Goal: Task Accomplishment & Management: Manage account settings

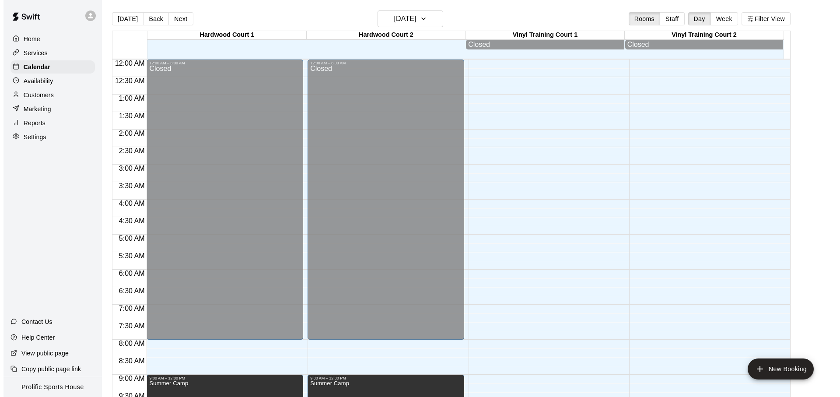
scroll to position [452, 0]
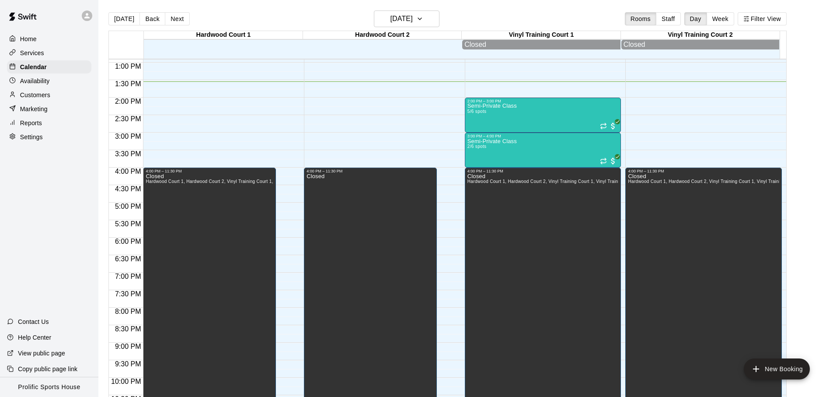
click at [293, 1] on main "[DATE] Back [DATE][DATE] Rooms Staff Day Week Filter View [GEOGRAPHIC_DATA] 1 1…" at bounding box center [465, 205] width 735 height 411
click at [271, 16] on div "[DATE] Back [DATE][DATE] Rooms Staff Day Week Filter View" at bounding box center [447, 20] width 678 height 20
click at [275, 20] on div "[DATE] Back [DATE][DATE] Rooms Staff Day Week Filter View" at bounding box center [447, 20] width 678 height 20
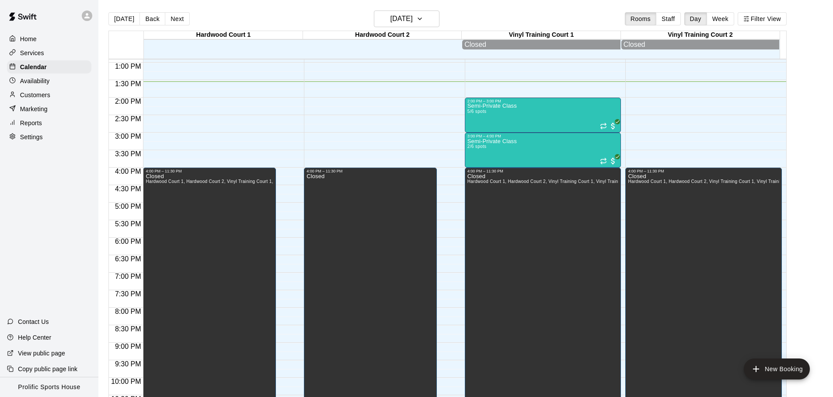
click at [276, 18] on div "[DATE] Back [DATE][DATE] Rooms Staff Day Week Filter View" at bounding box center [447, 20] width 678 height 20
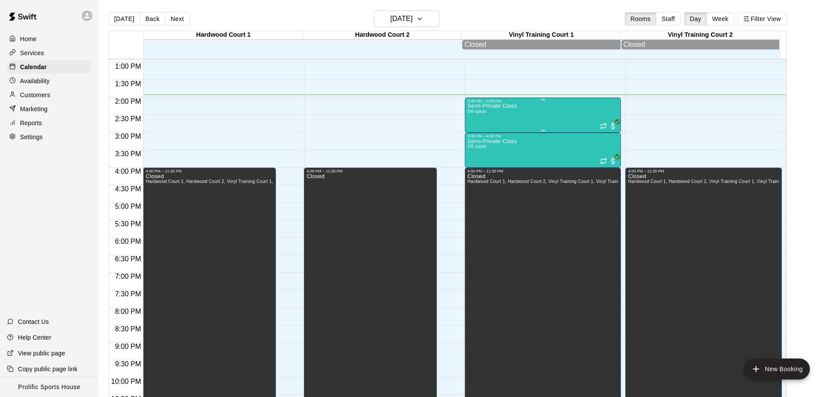
click at [545, 127] on div "Semi-Private Class 5/6 spots" at bounding box center [543, 301] width 151 height 397
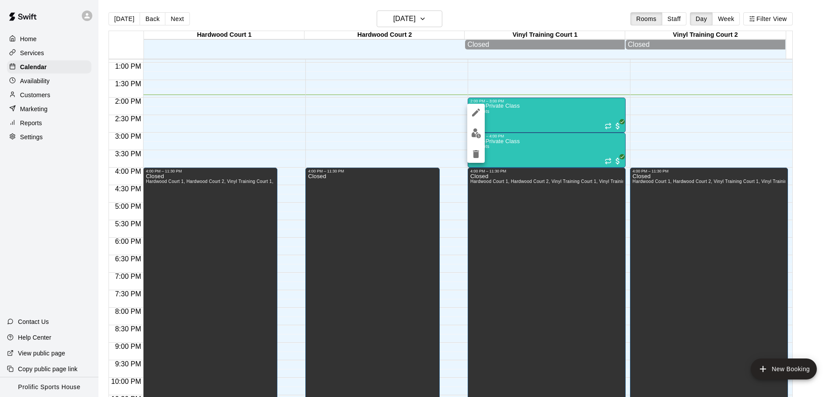
click at [471, 122] on div at bounding box center [475, 133] width 17 height 59
click at [472, 131] on img "edit" at bounding box center [476, 133] width 10 height 10
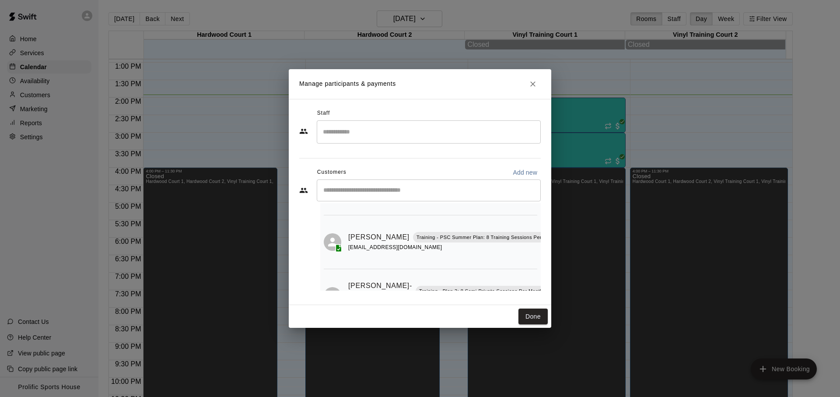
scroll to position [122, 0]
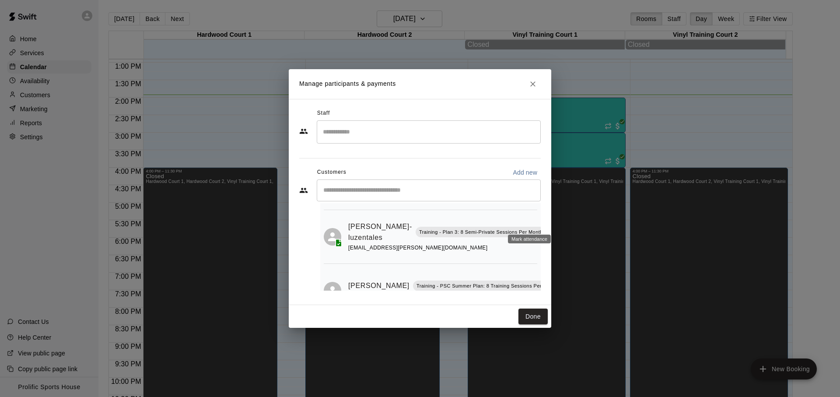
click at [550, 223] on icon "Mark attendance" at bounding box center [554, 221] width 8 height 8
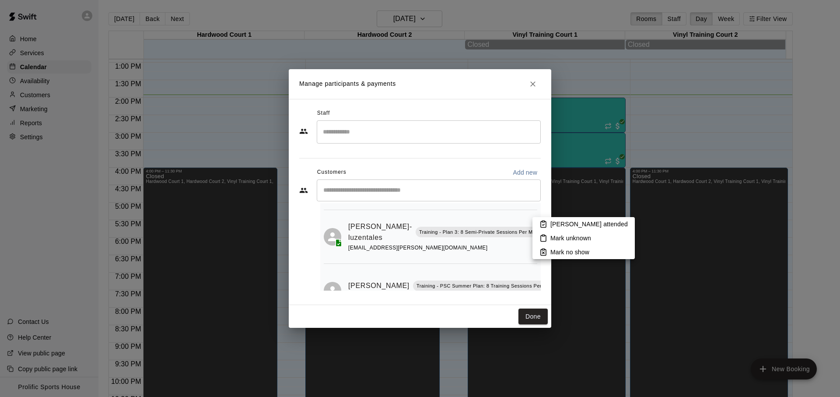
click at [543, 224] on icon at bounding box center [543, 224] width 2 height 1
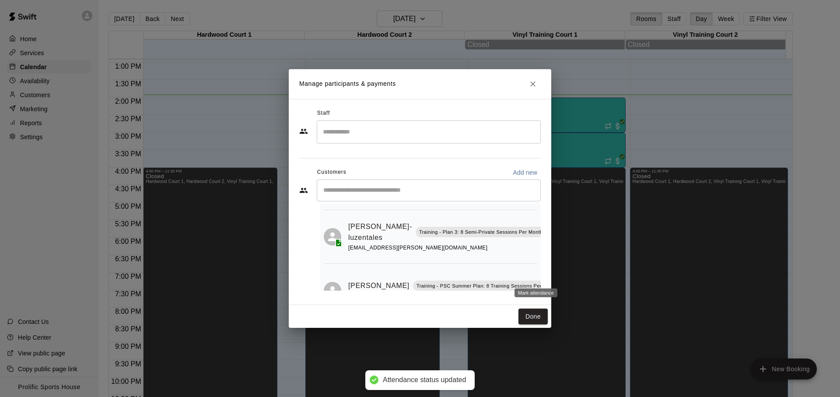
click at [564, 274] on icon "Mark attendance" at bounding box center [568, 275] width 8 height 8
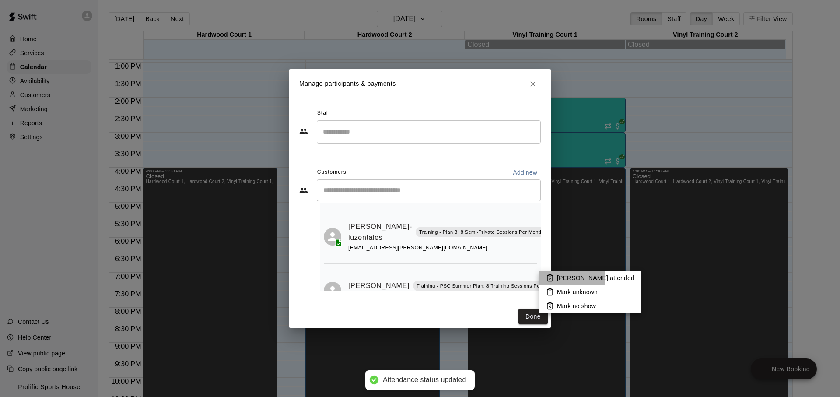
click at [548, 277] on icon at bounding box center [550, 278] width 8 height 8
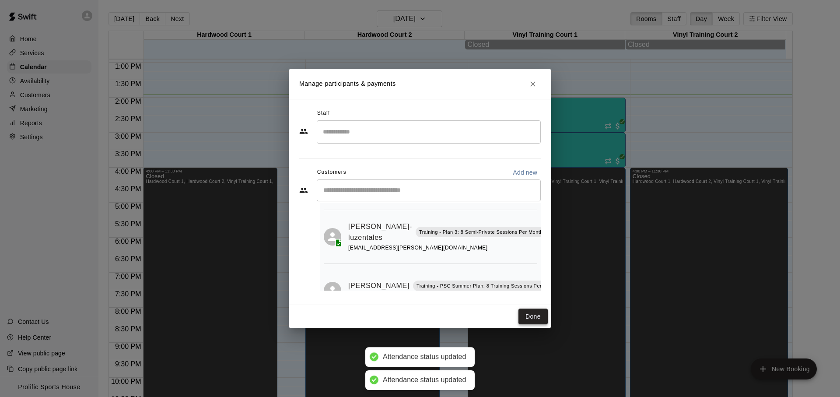
click at [531, 311] on button "Done" at bounding box center [532, 316] width 29 height 16
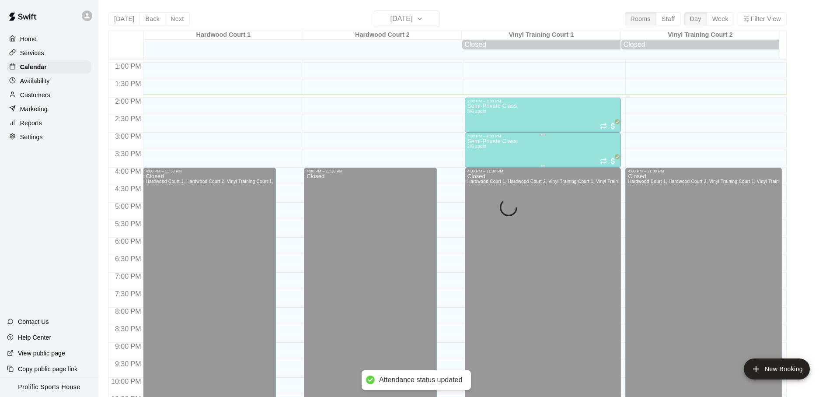
click at [578, 148] on div "Semi-Private Class 2/6 spots" at bounding box center [543, 336] width 151 height 397
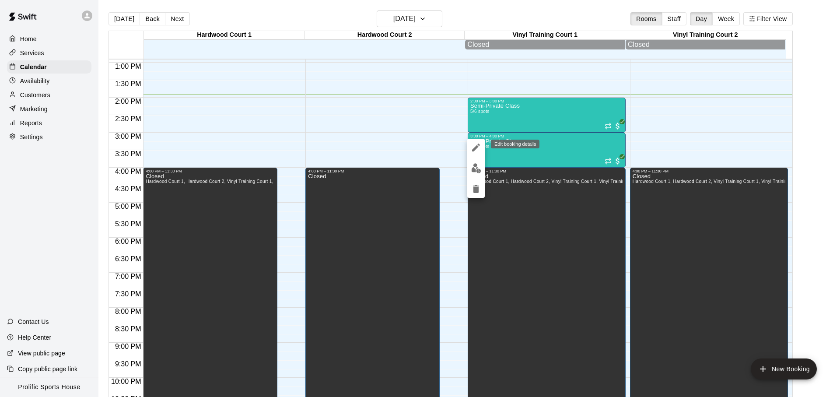
click at [475, 154] on button "edit" at bounding box center [475, 147] width 17 height 17
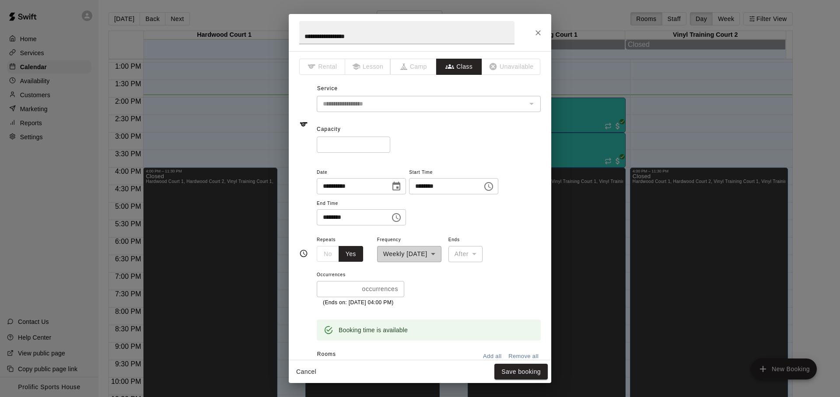
click at [662, 115] on div "**********" at bounding box center [420, 198] width 840 height 397
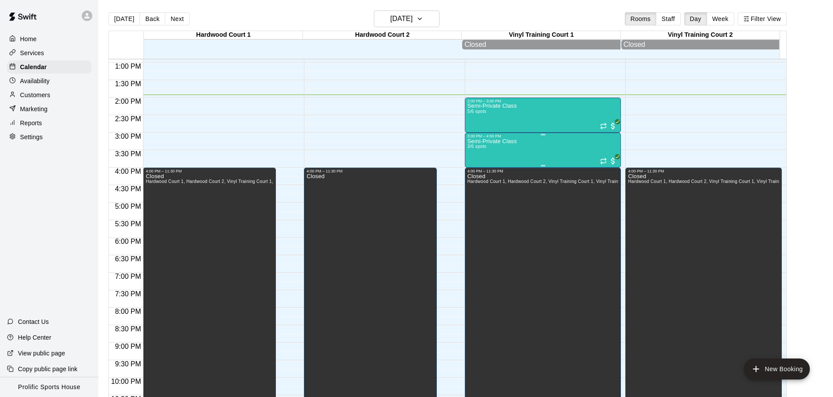
click at [567, 146] on div "Semi-Private Class 3/6 spots" at bounding box center [543, 336] width 151 height 397
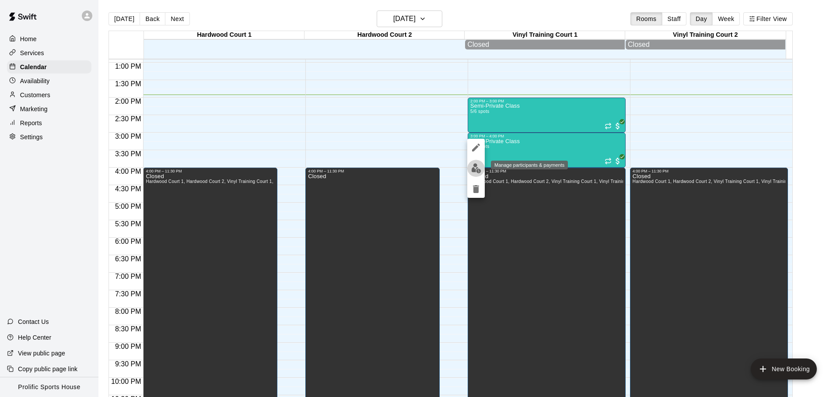
click at [481, 172] on img "edit" at bounding box center [476, 168] width 10 height 10
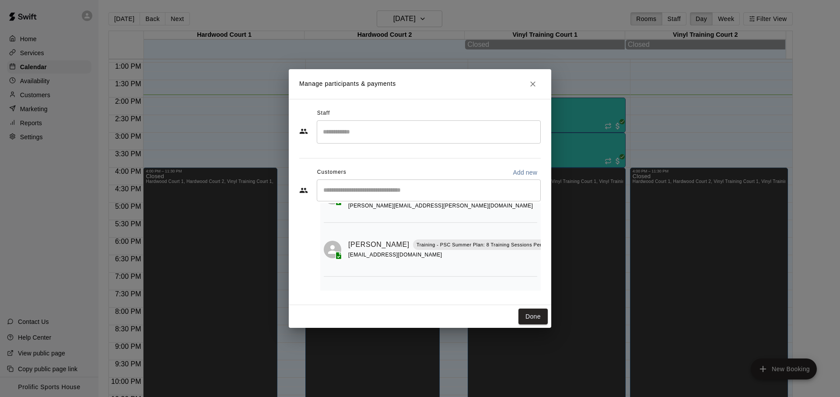
scroll to position [55, 23]
click at [541, 235] on icon "Mark attendance" at bounding box center [545, 234] width 8 height 8
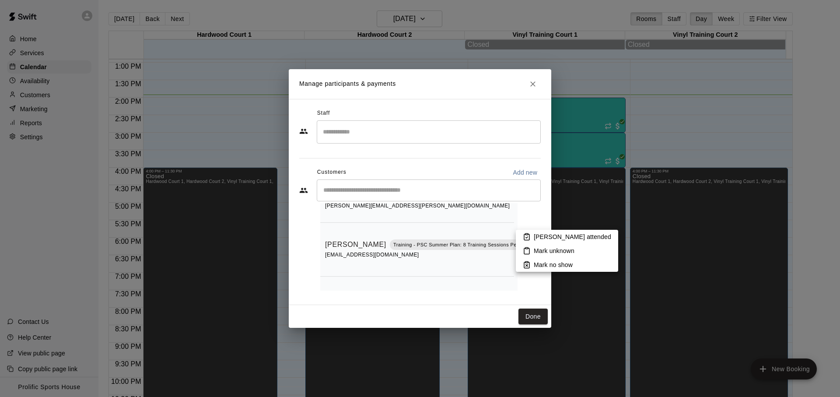
click at [520, 238] on li "[PERSON_NAME] attended" at bounding box center [567, 237] width 102 height 14
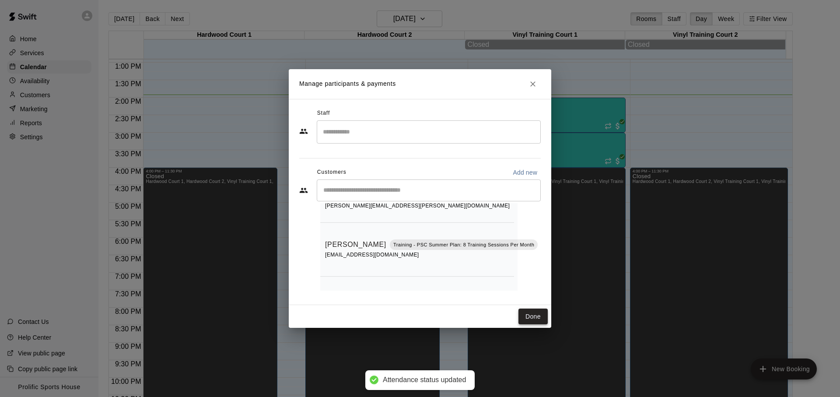
click at [533, 317] on button "Done" at bounding box center [532, 316] width 29 height 16
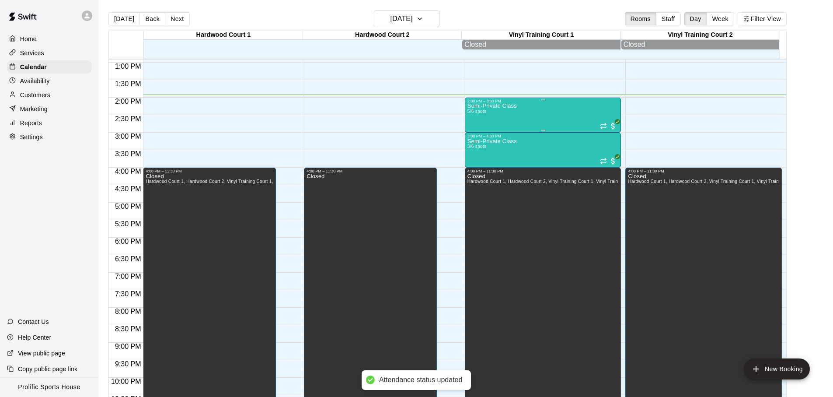
click at [555, 119] on div "Semi-Private Class 5/6 spots" at bounding box center [543, 301] width 151 height 397
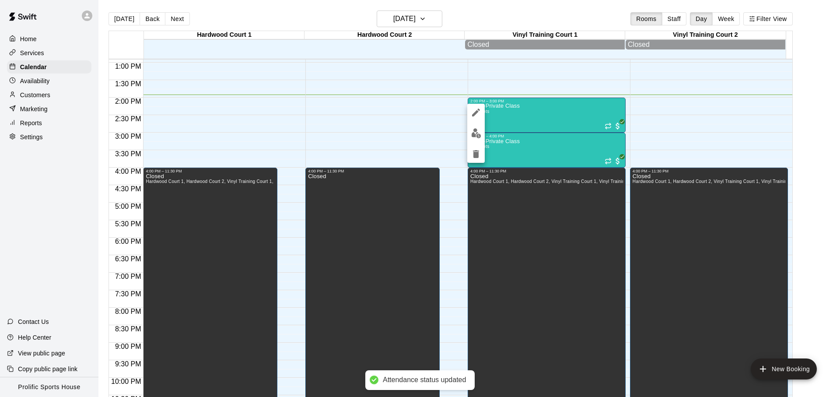
click at [480, 137] on img "edit" at bounding box center [476, 133] width 10 height 10
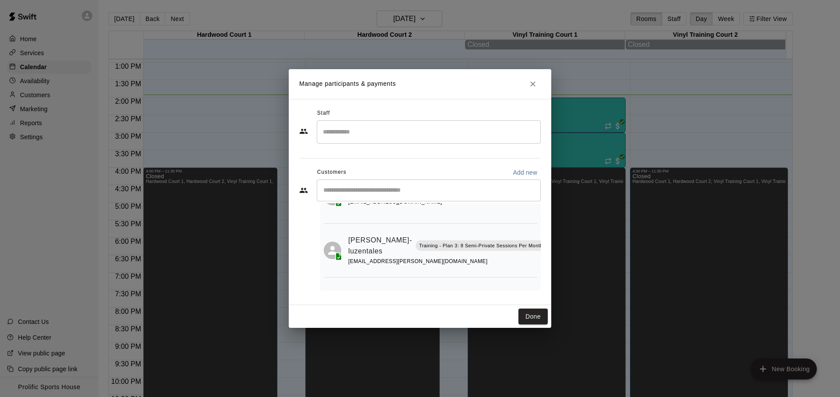
scroll to position [84, 0]
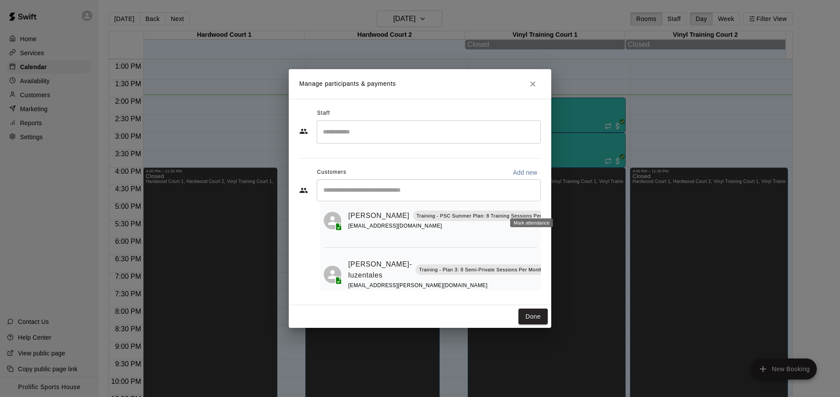
click at [564, 204] on icon "Mark attendance" at bounding box center [568, 205] width 8 height 8
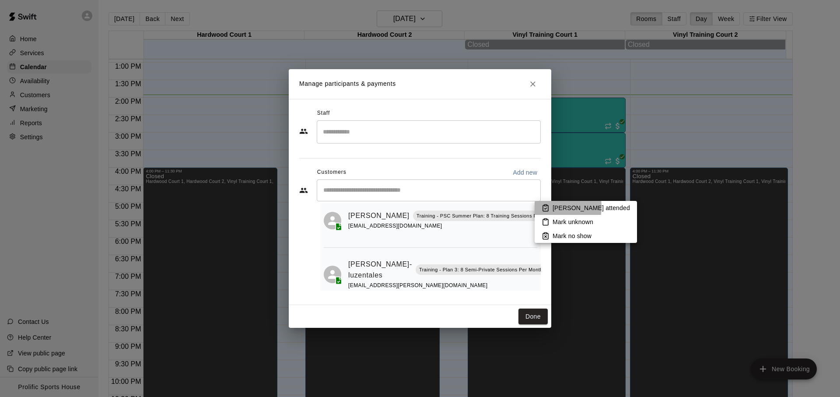
click at [551, 207] on li "[PERSON_NAME] attended" at bounding box center [585, 208] width 102 height 14
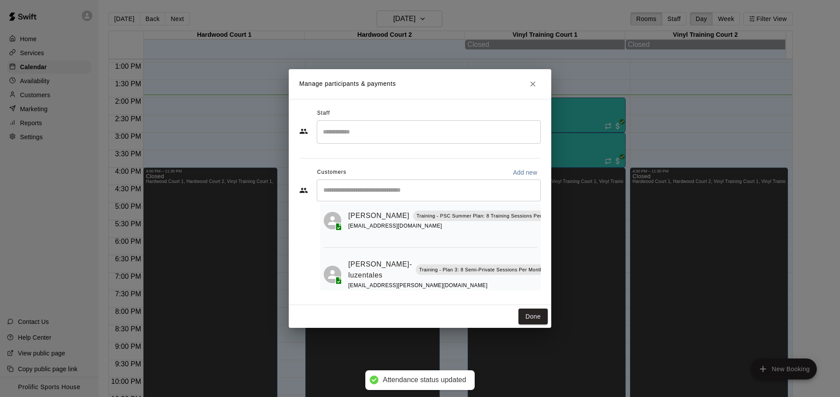
scroll to position [78, 0]
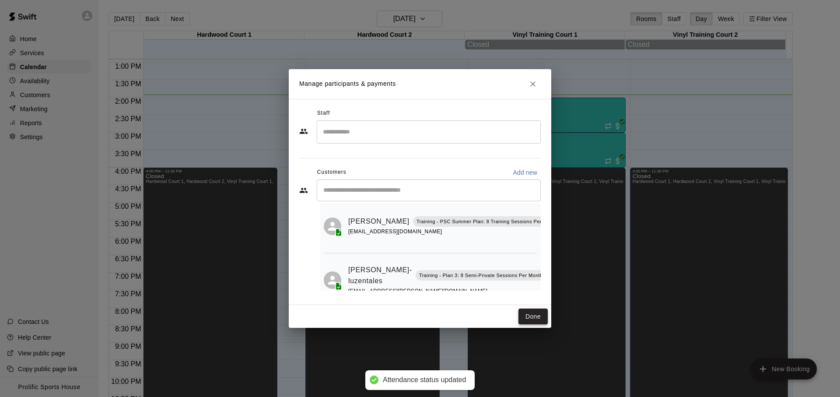
click at [533, 321] on button "Done" at bounding box center [532, 316] width 29 height 16
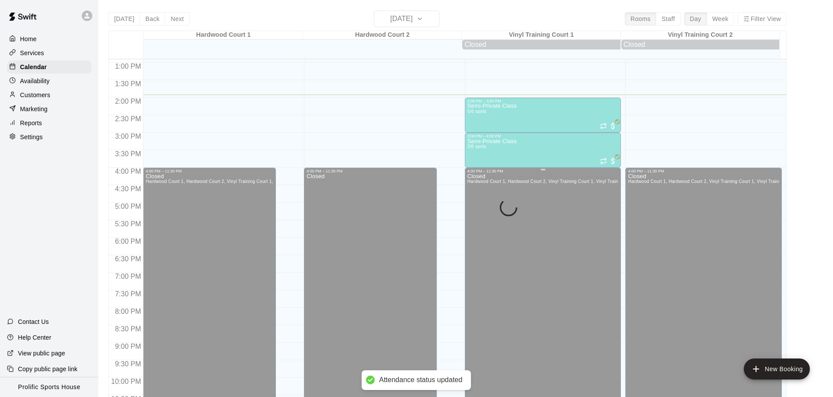
click at [531, 318] on div "Closed [GEOGRAPHIC_DATA] 2, Vinyl Training Court 1, Vinyl Training Court 2" at bounding box center [543, 371] width 151 height 397
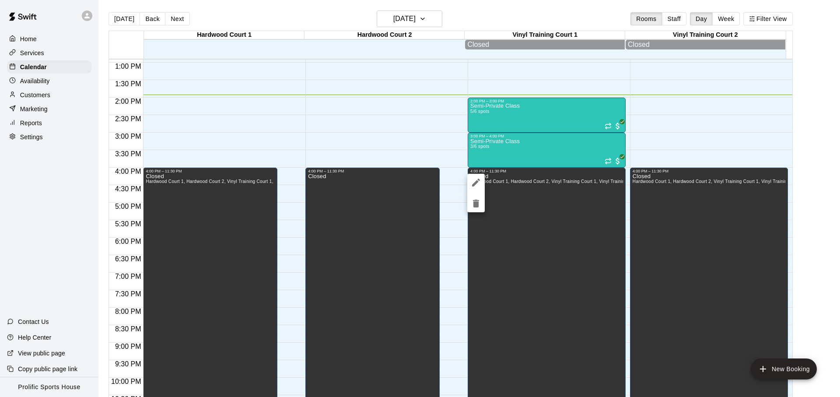
click at [563, 115] on div at bounding box center [420, 198] width 840 height 397
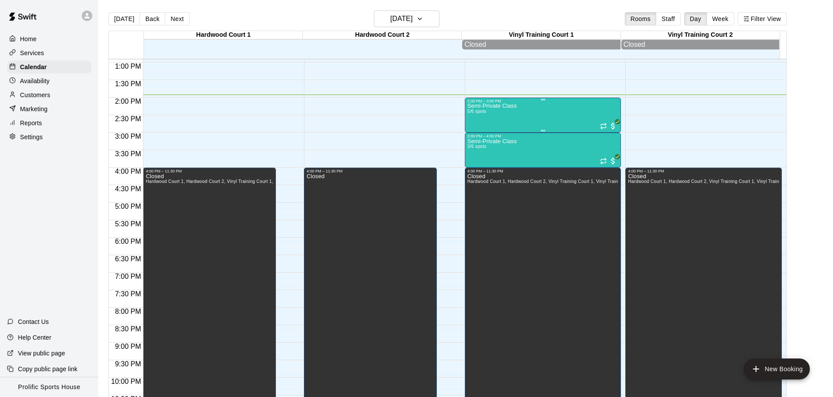
click at [564, 115] on div "Semi-Private Class 5/6 spots" at bounding box center [543, 301] width 151 height 397
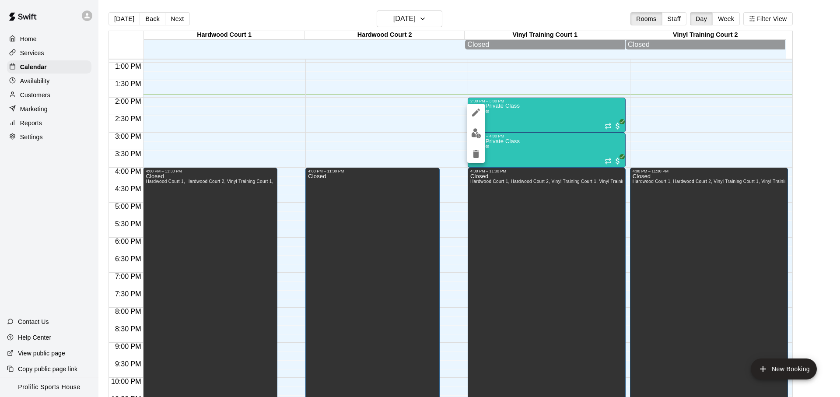
click at [475, 132] on img "edit" at bounding box center [476, 133] width 10 height 10
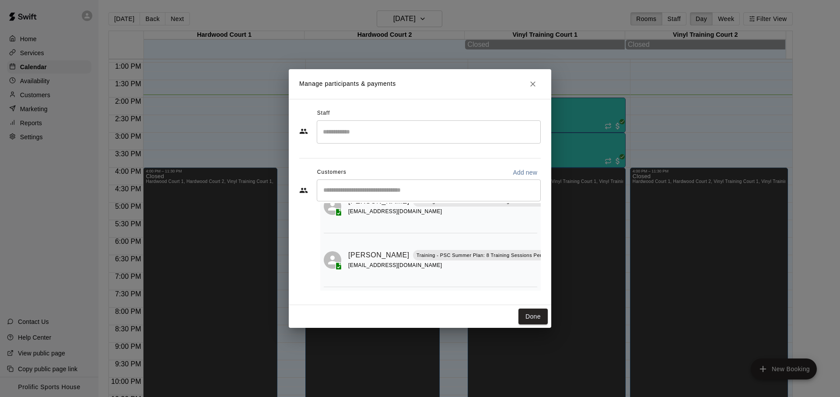
scroll to position [208, 0]
click at [564, 244] on icon "Mark attendance" at bounding box center [568, 244] width 8 height 8
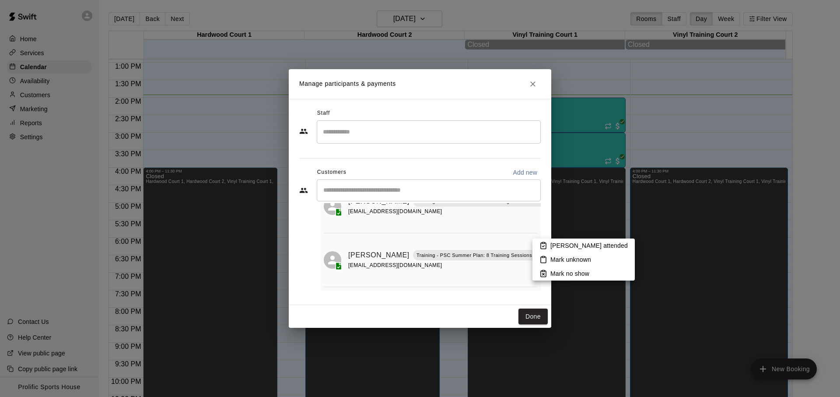
click at [550, 246] on p "[PERSON_NAME] attended" at bounding box center [588, 245] width 77 height 9
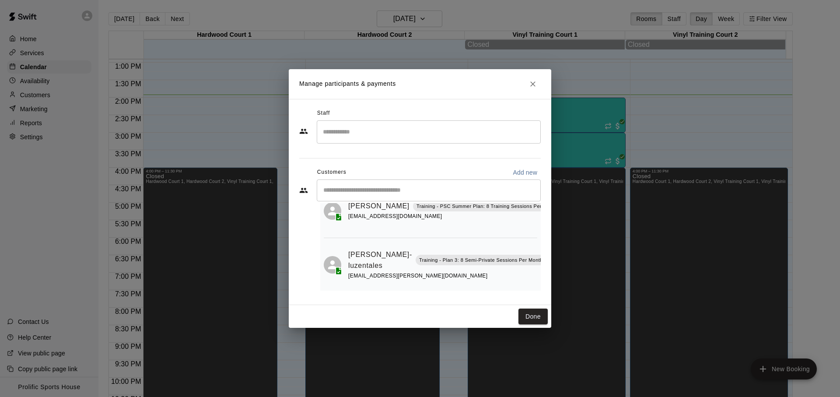
scroll to position [213, 0]
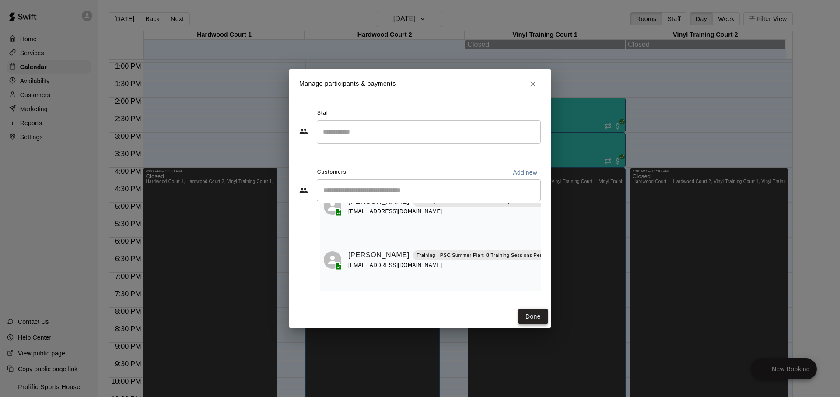
click at [537, 316] on button "Done" at bounding box center [532, 316] width 29 height 16
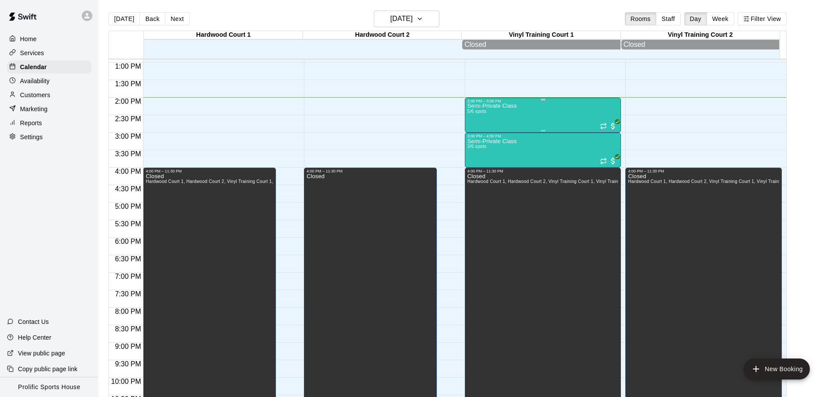
click at [497, 106] on p "Semi-Private Class" at bounding box center [492, 106] width 49 height 0
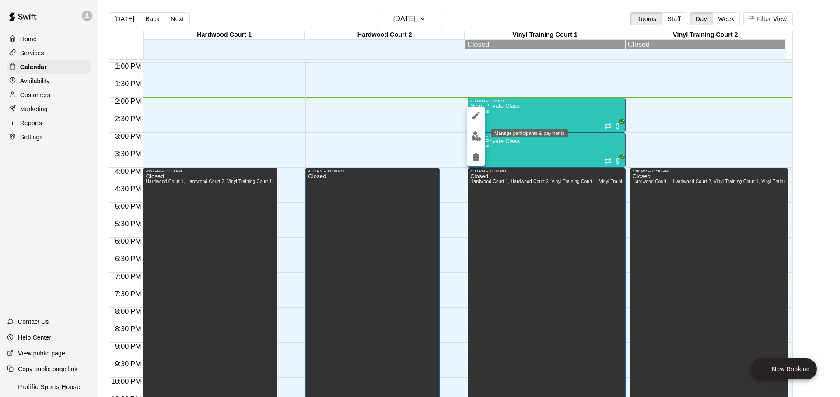
click at [473, 133] on img "edit" at bounding box center [476, 136] width 10 height 10
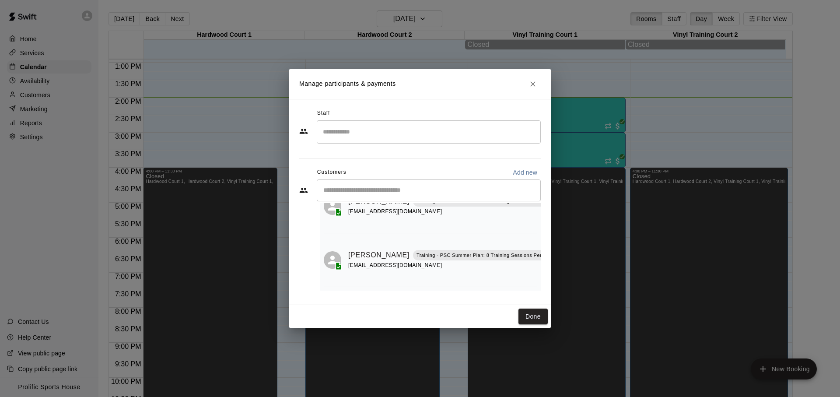
drag, startPoint x: 530, startPoint y: 80, endPoint x: 533, endPoint y: 85, distance: 6.1
click at [529, 80] on icon "Close" at bounding box center [532, 84] width 9 height 9
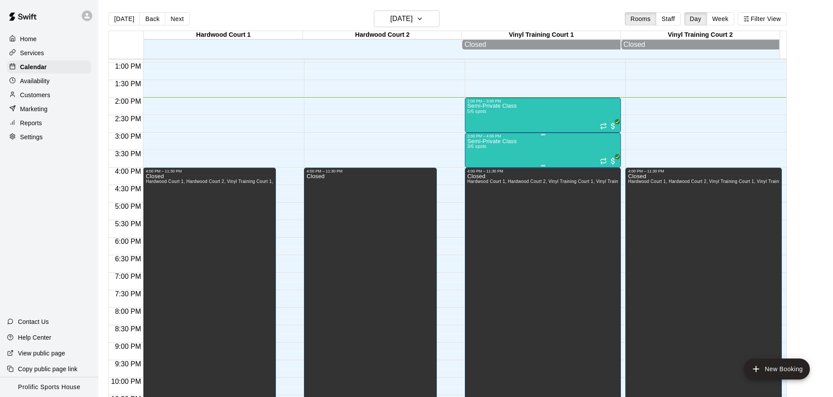
click at [543, 152] on div "Semi-Private Class 3/6 spots" at bounding box center [543, 336] width 151 height 397
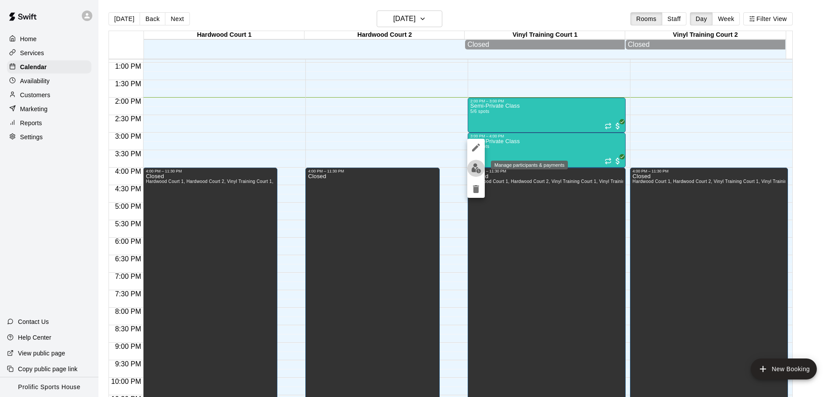
click at [475, 167] on img "edit" at bounding box center [476, 168] width 10 height 10
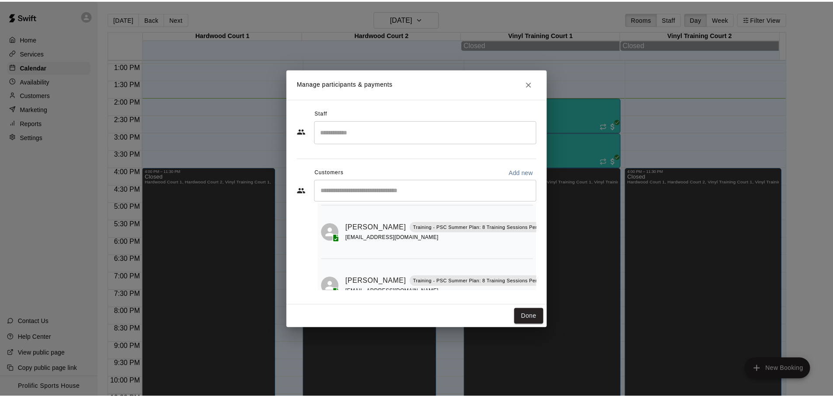
scroll to position [59, 0]
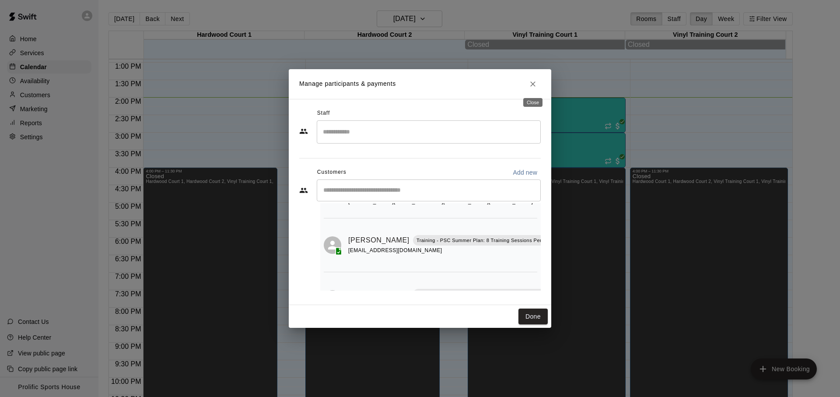
click at [531, 78] on button "Close" at bounding box center [533, 84] width 16 height 16
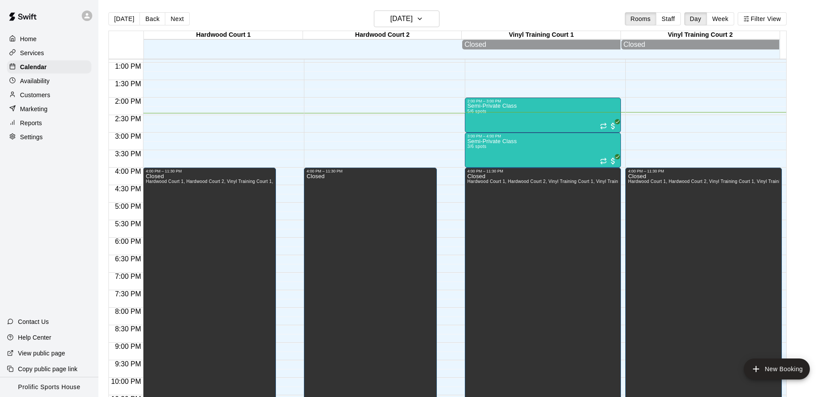
click at [277, 22] on div "[DATE] Back [DATE][DATE] Rooms Staff Day Week Filter View" at bounding box center [447, 20] width 678 height 20
click at [128, 19] on button "[DATE]" at bounding box center [123, 18] width 31 height 13
click at [271, 26] on div "[DATE] Back [DATE][DATE] Rooms Staff Day Week Filter View" at bounding box center [447, 20] width 678 height 20
click at [60, 216] on div "Home Services Calendar Availability Customers Marketing Reports Settings Contac…" at bounding box center [49, 198] width 98 height 397
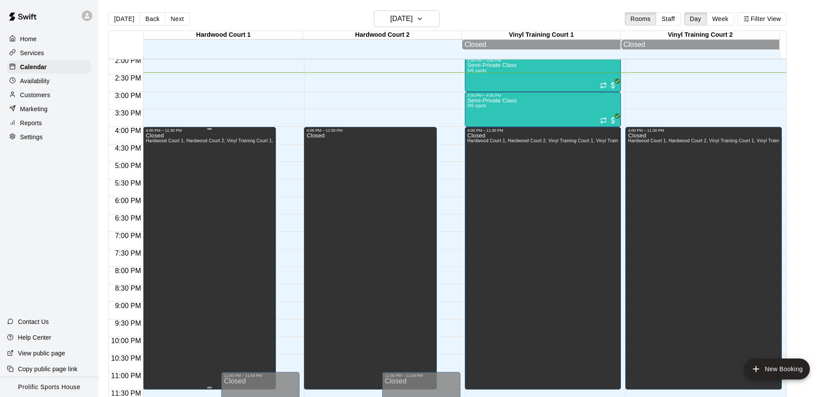
scroll to position [491, 0]
